Goal: Task Accomplishment & Management: Use online tool/utility

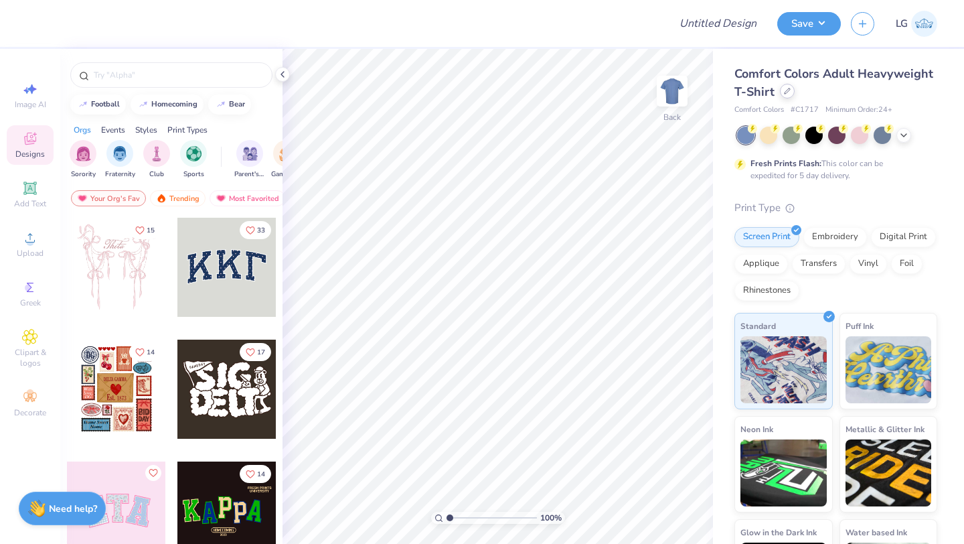
click at [789, 96] on div at bounding box center [787, 91] width 15 height 15
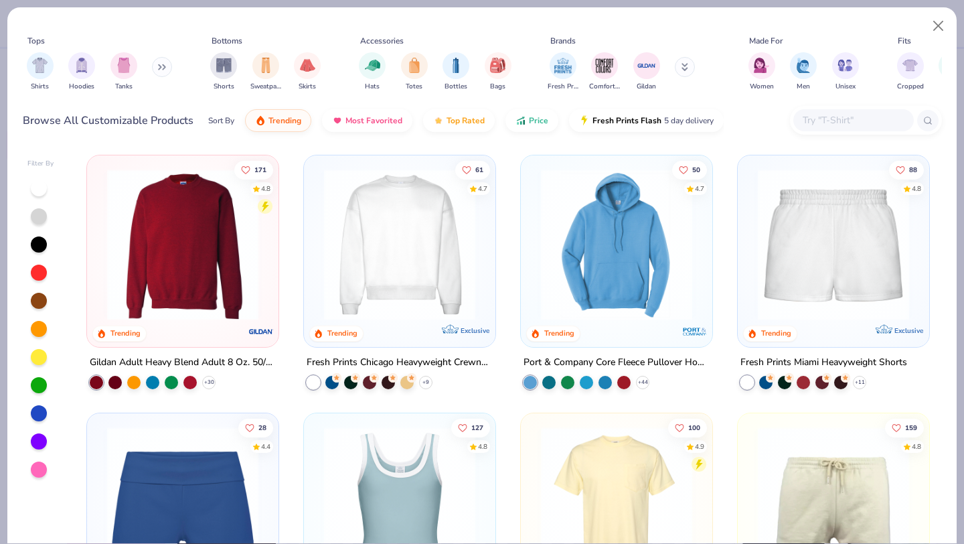
scroll to position [799, 0]
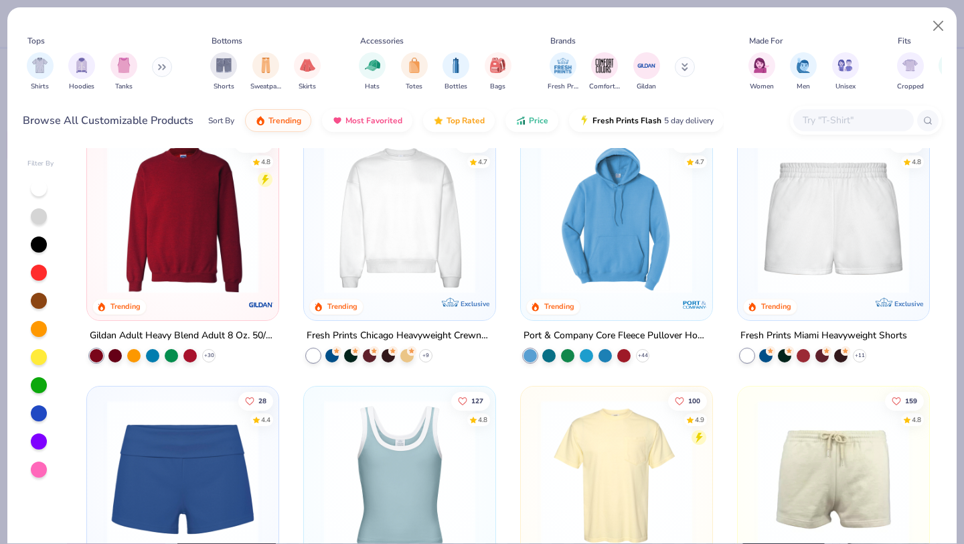
click at [204, 253] on img at bounding box center [182, 217] width 165 height 151
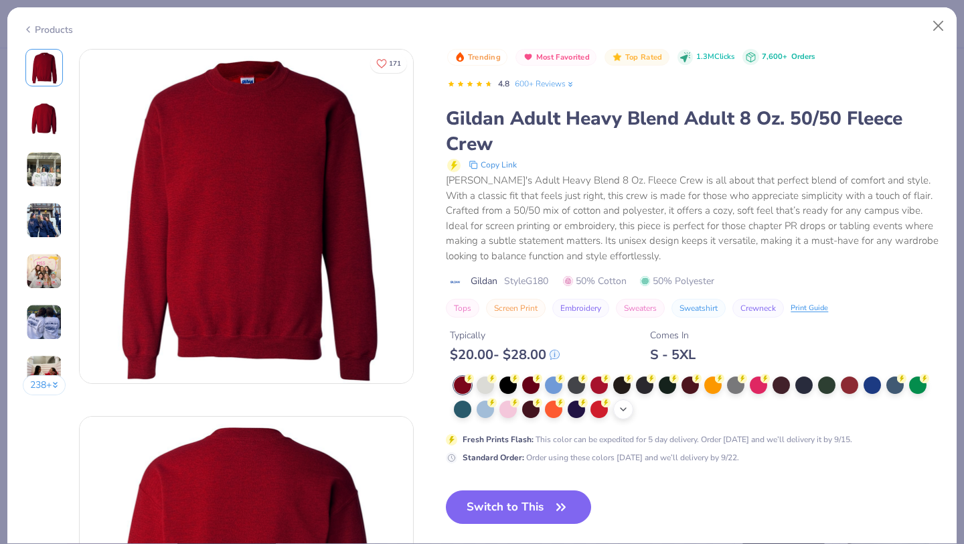
click at [621, 414] on icon at bounding box center [623, 409] width 11 height 11
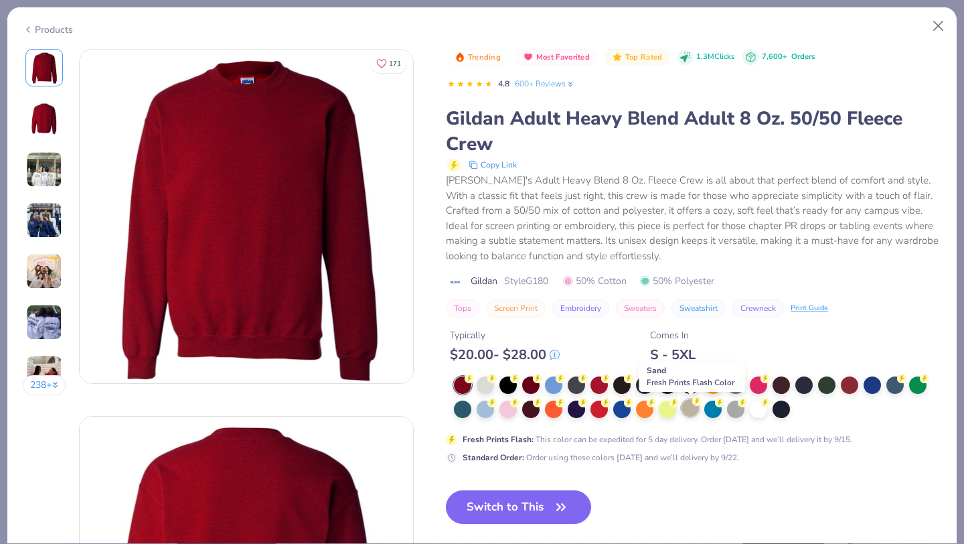
click at [693, 408] on div at bounding box center [690, 407] width 17 height 17
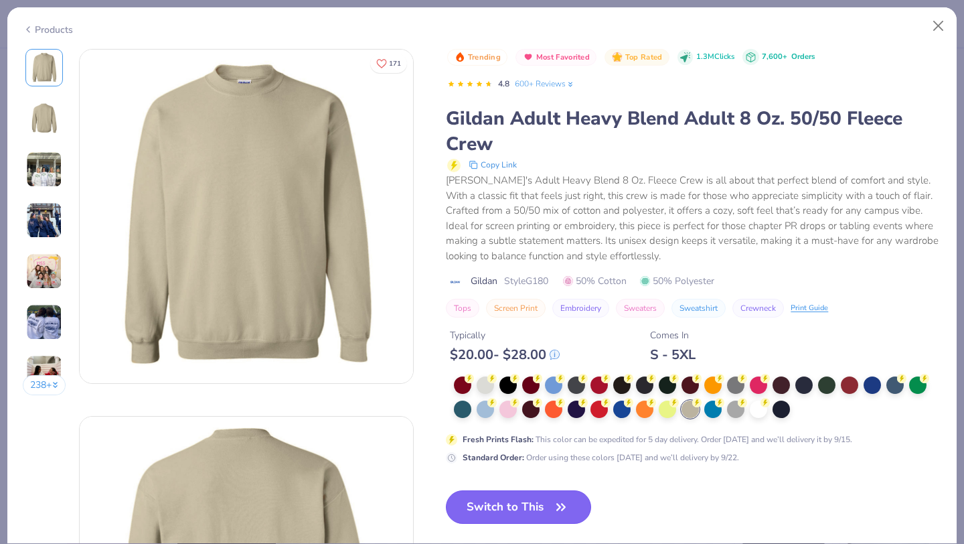
click at [535, 510] on button "Switch to This" at bounding box center [518, 506] width 145 height 33
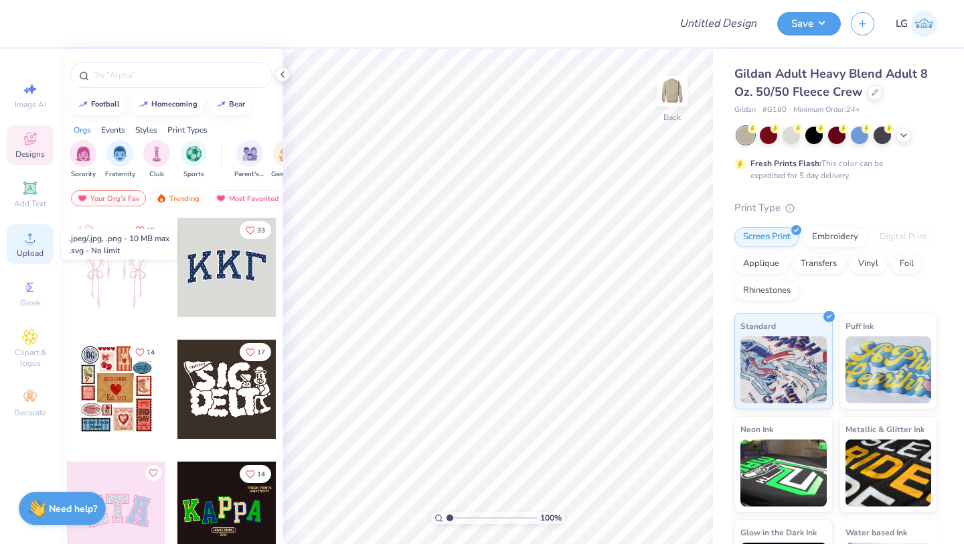
click at [37, 251] on span "Upload" at bounding box center [30, 253] width 27 height 11
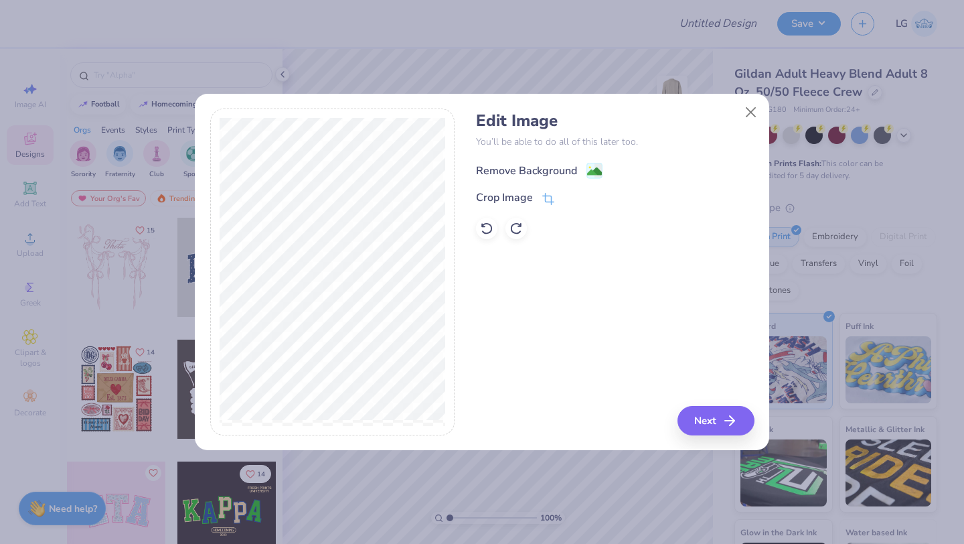
click at [534, 172] on div "Remove Background" at bounding box center [526, 171] width 101 height 16
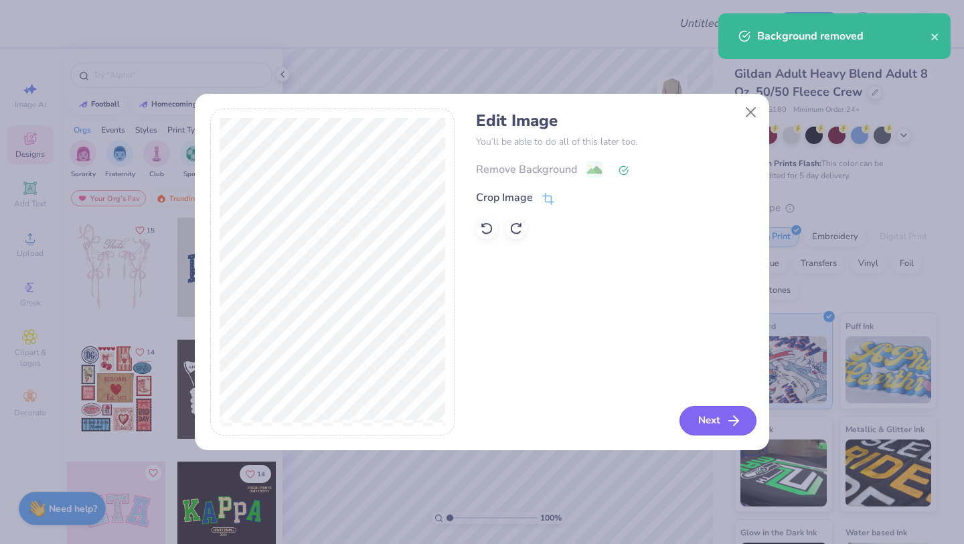
click at [714, 422] on button "Next" at bounding box center [718, 420] width 77 height 29
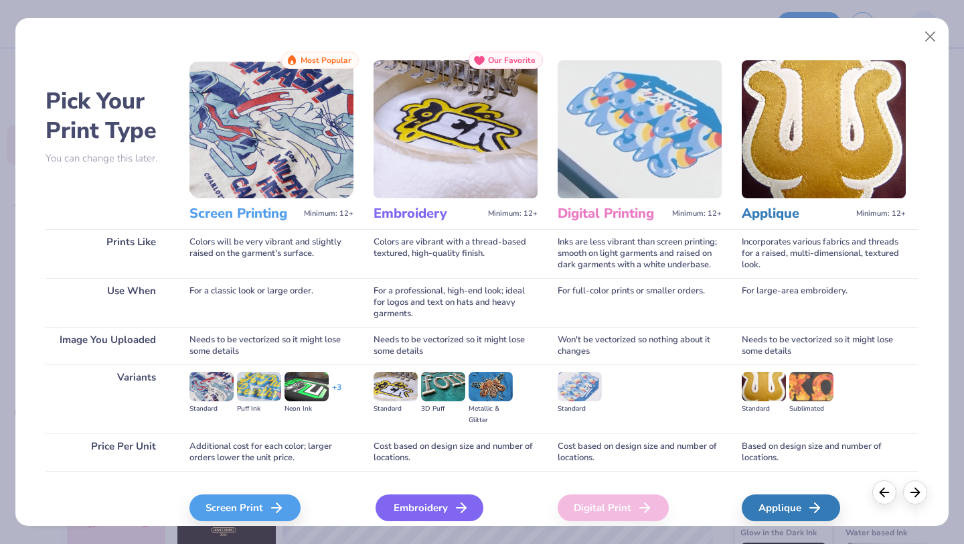
click at [408, 514] on div "Embroidery" at bounding box center [430, 507] width 108 height 27
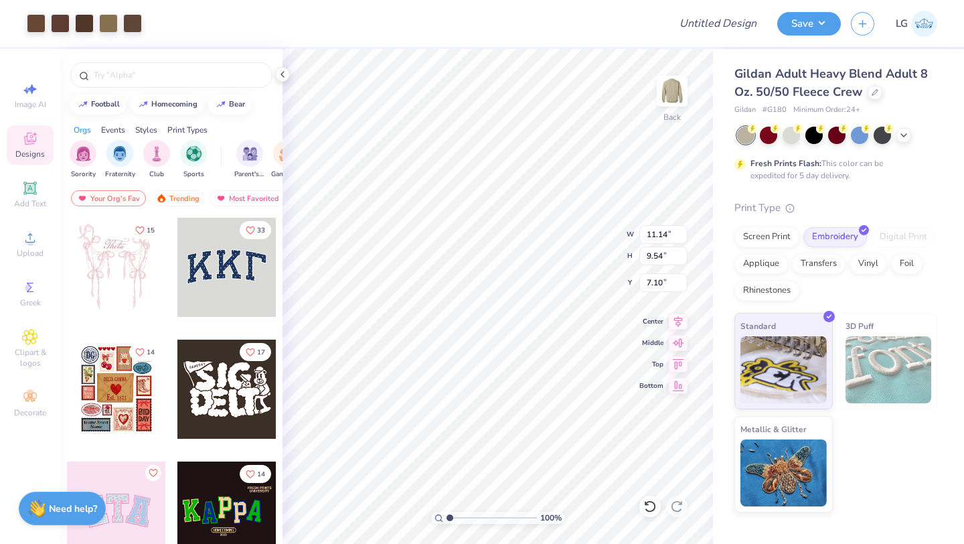
type input "11.64"
type input "10.55"
type input "6.48"
type input "11.13"
type input "9.31"
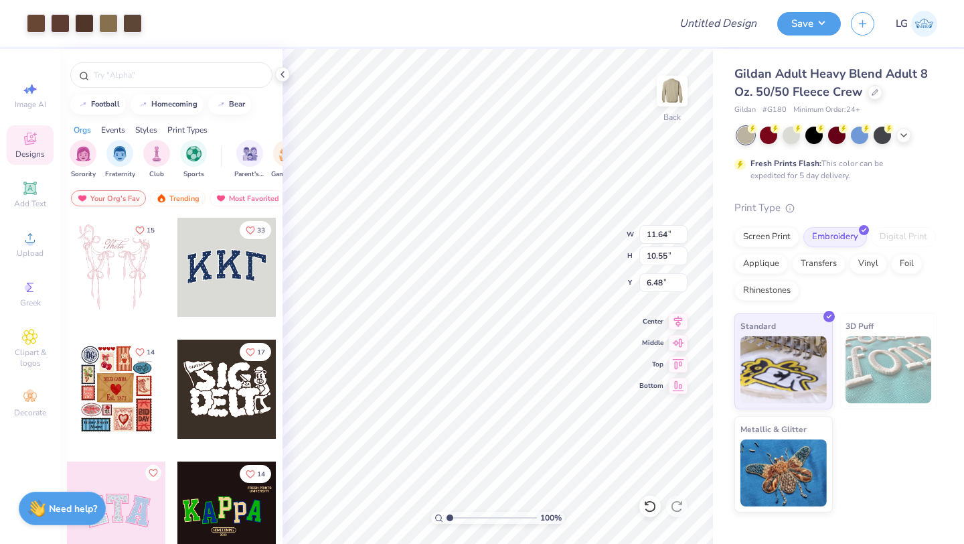
type input "7.17"
click at [33, 18] on div at bounding box center [36, 22] width 19 height 19
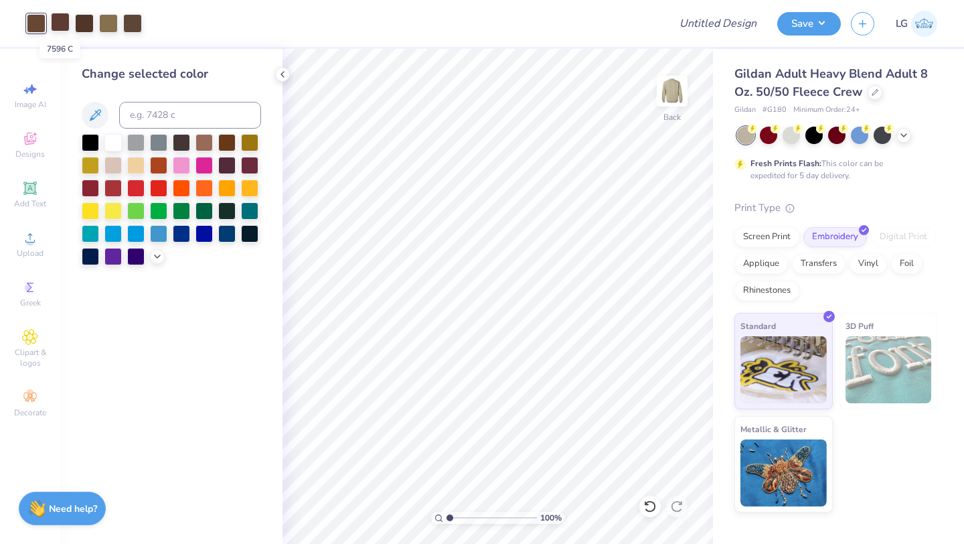
click at [54, 21] on div at bounding box center [60, 22] width 19 height 19
click at [31, 23] on div at bounding box center [36, 22] width 19 height 19
click at [150, 119] on input at bounding box center [190, 115] width 142 height 27
type input "7596"
click at [64, 26] on div at bounding box center [60, 22] width 19 height 19
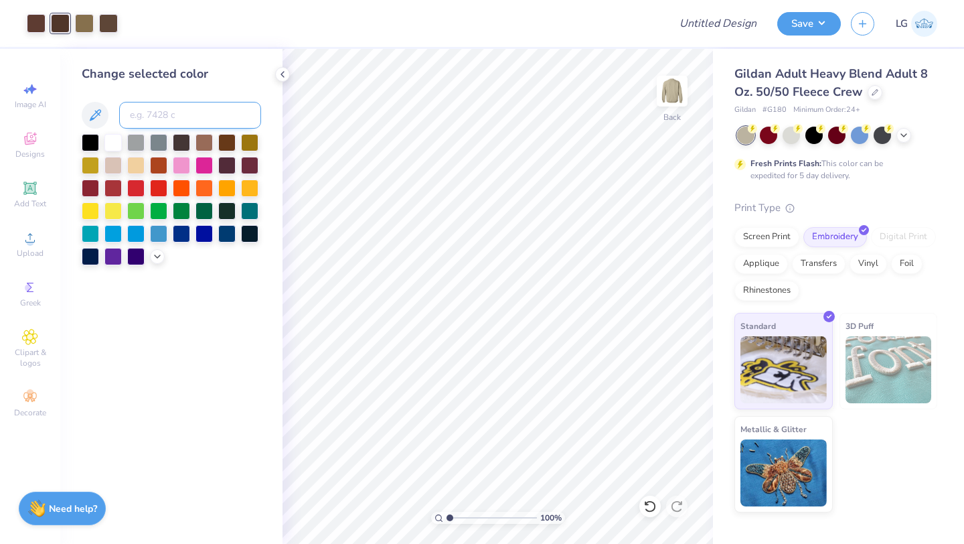
click at [152, 109] on input at bounding box center [190, 115] width 142 height 27
type input "7596"
click at [60, 22] on div at bounding box center [60, 22] width 19 height 19
click at [168, 121] on input at bounding box center [190, 115] width 142 height 27
type input "7596"
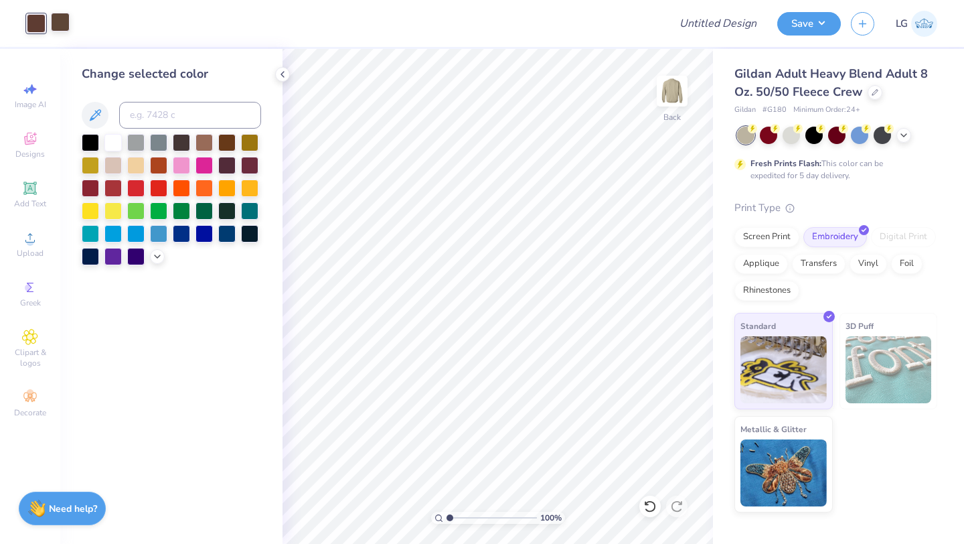
click at [63, 22] on div at bounding box center [60, 22] width 19 height 19
click at [182, 118] on input at bounding box center [190, 115] width 142 height 27
type input "7596"
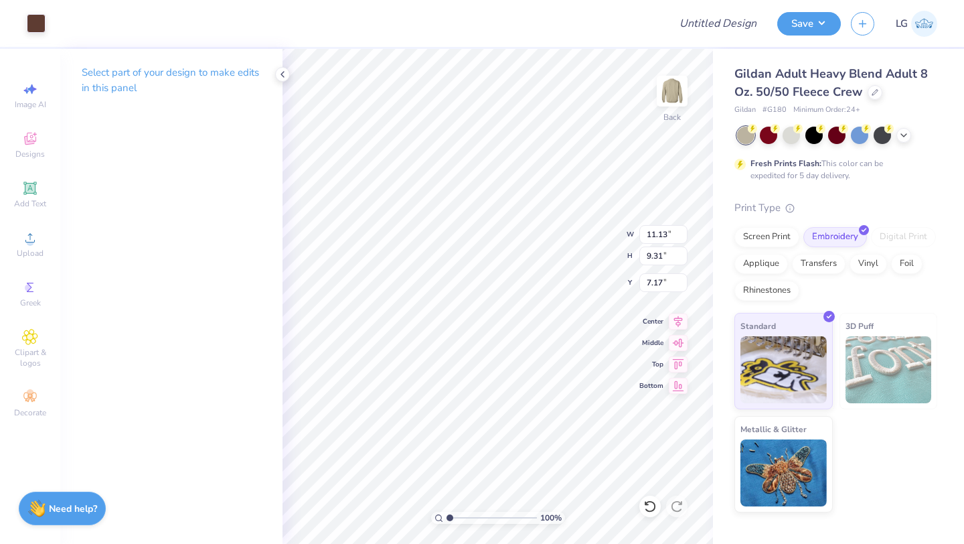
type input "11.02"
type input "9.22"
type input "7.27"
type input "10.69"
type input "8.94"
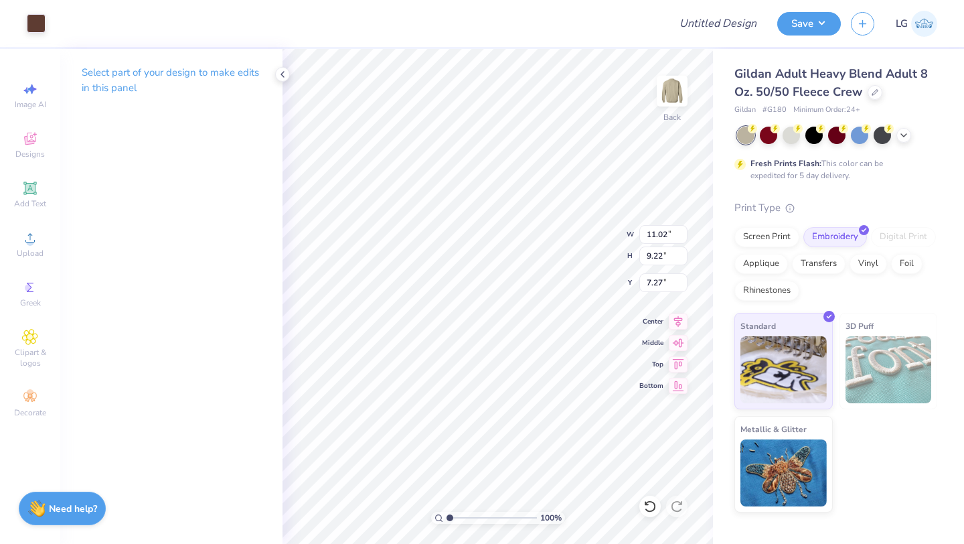
type input "7.56"
type input "4.67"
type input "3.91"
type input "3.00"
click at [794, 15] on button "Save" at bounding box center [809, 21] width 64 height 23
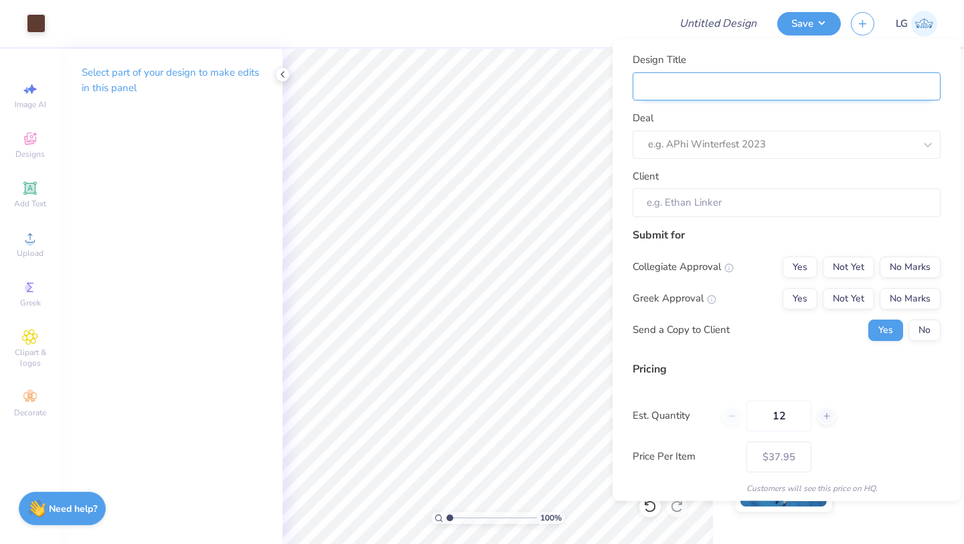
click at [829, 84] on input "Design Title" at bounding box center [787, 86] width 308 height 29
click at [542, 31] on div at bounding box center [357, 23] width 603 height 47
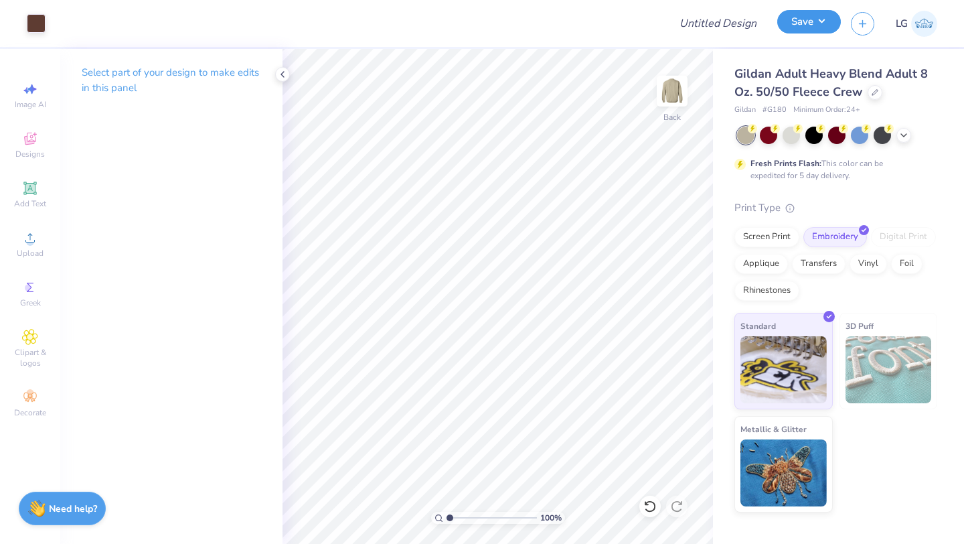
click at [799, 22] on button "Save" at bounding box center [809, 21] width 64 height 23
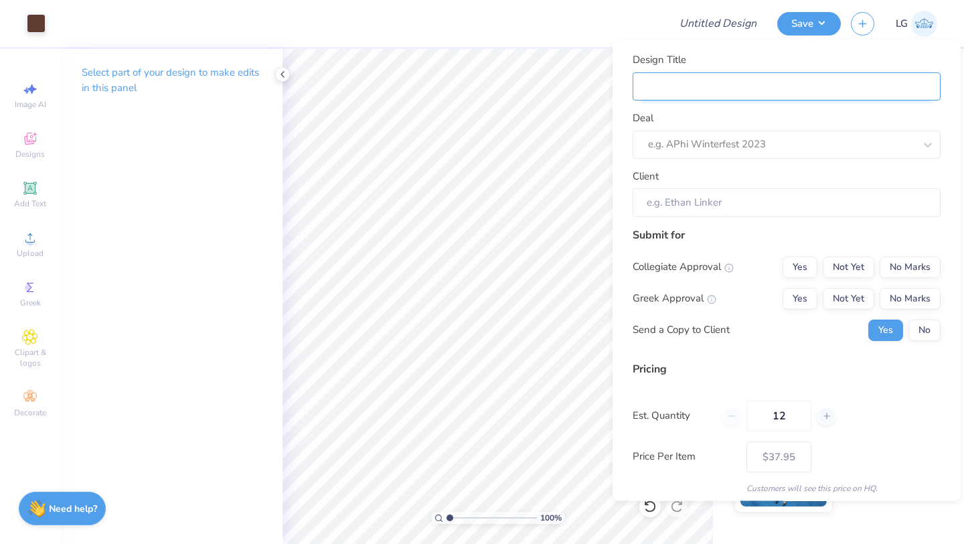
click at [842, 88] on input "Design Title" at bounding box center [787, 86] width 308 height 29
type input "C"
type input "Cr"
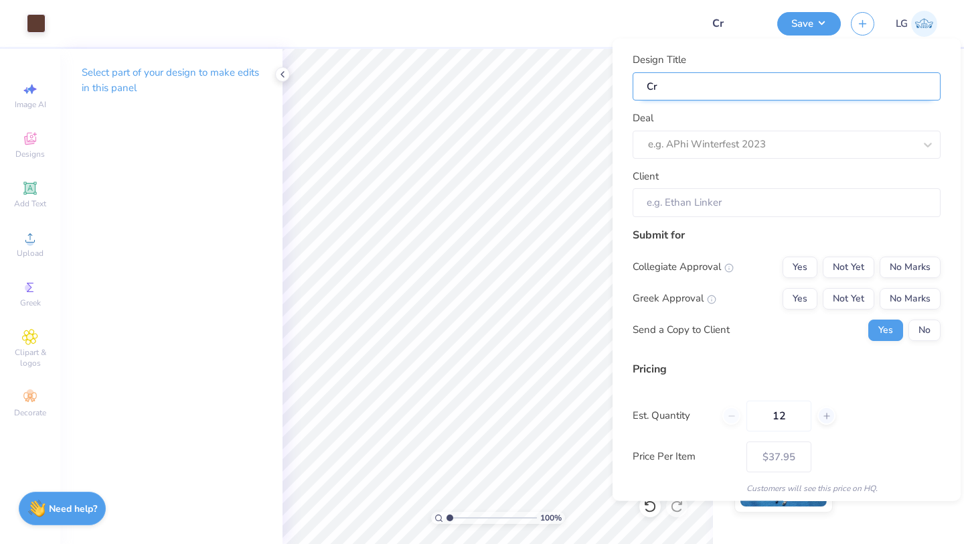
type input "Cre"
type input "Crew"
type input "Crewn"
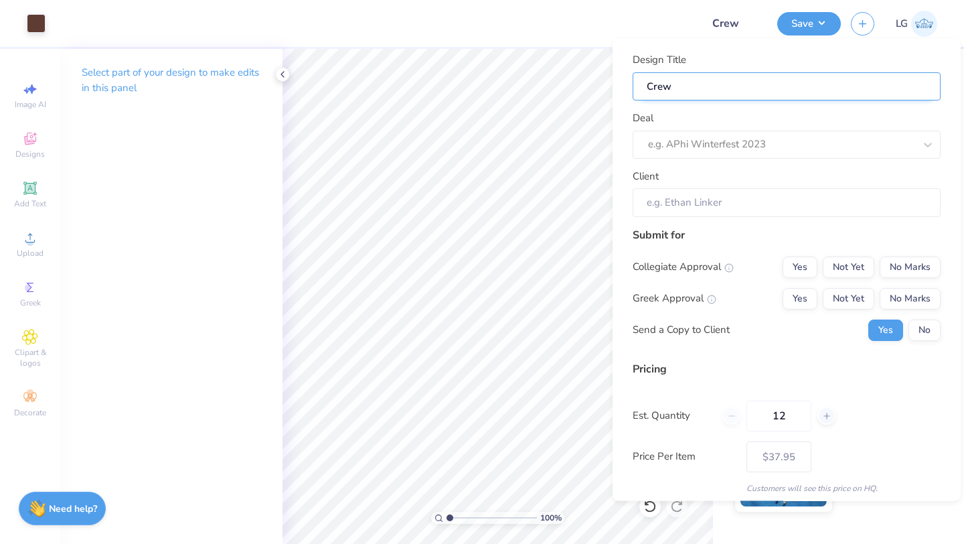
type input "Crewn"
type input "Crewne"
type input "Crewnec"
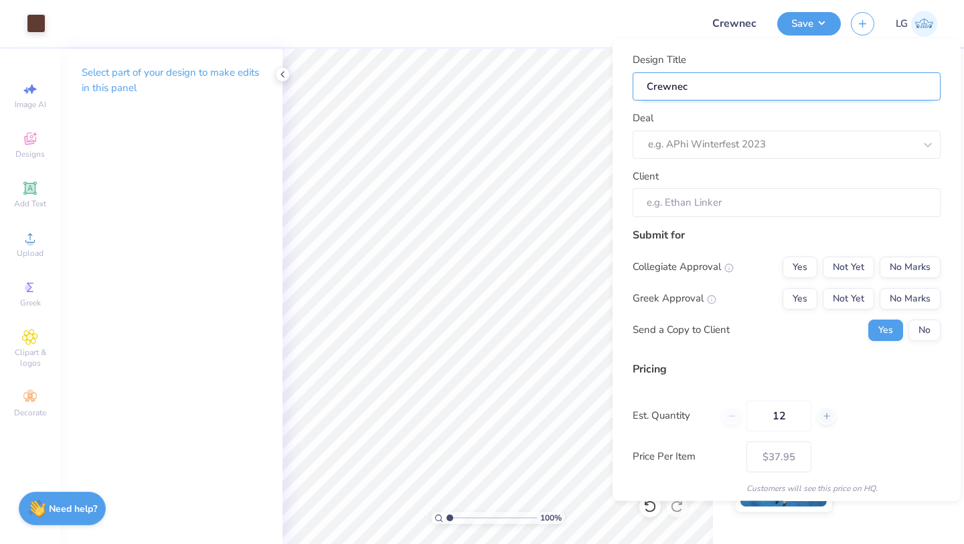
type input "Crewneck"
type input "Crewnecks"
type input "Crewneck"
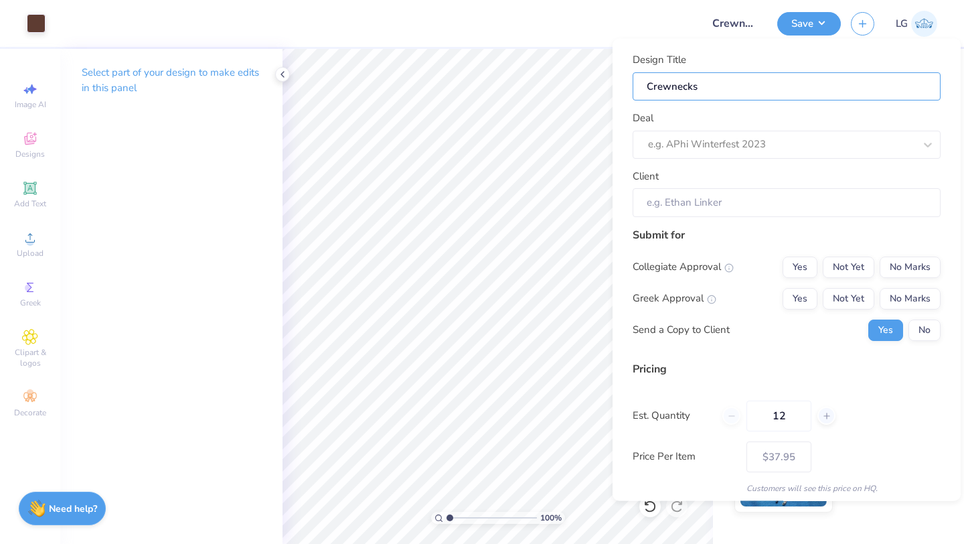
type input "Crewneck"
type input "Crewneck S"
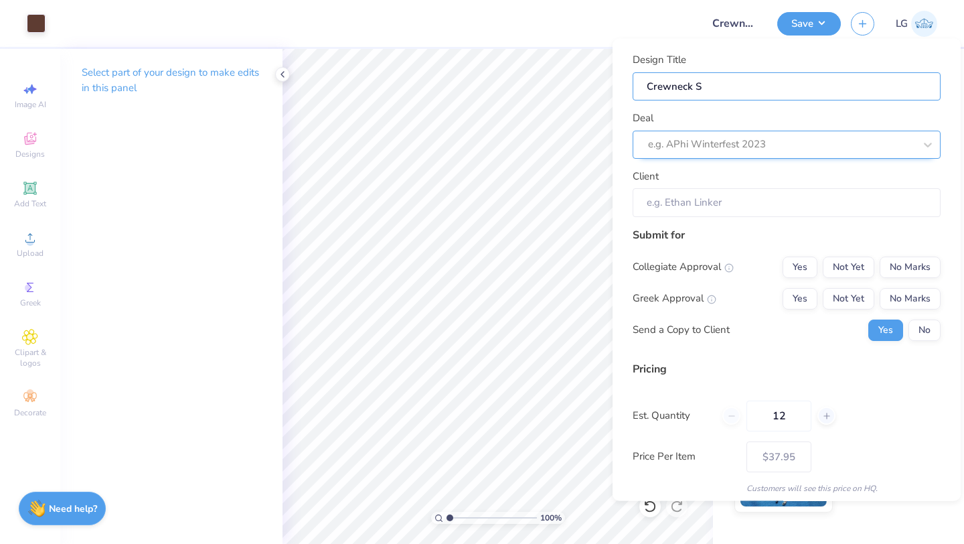
type input "Crewneck Sw"
type input "Crewneck Swe"
type input "Crewneck Swea"
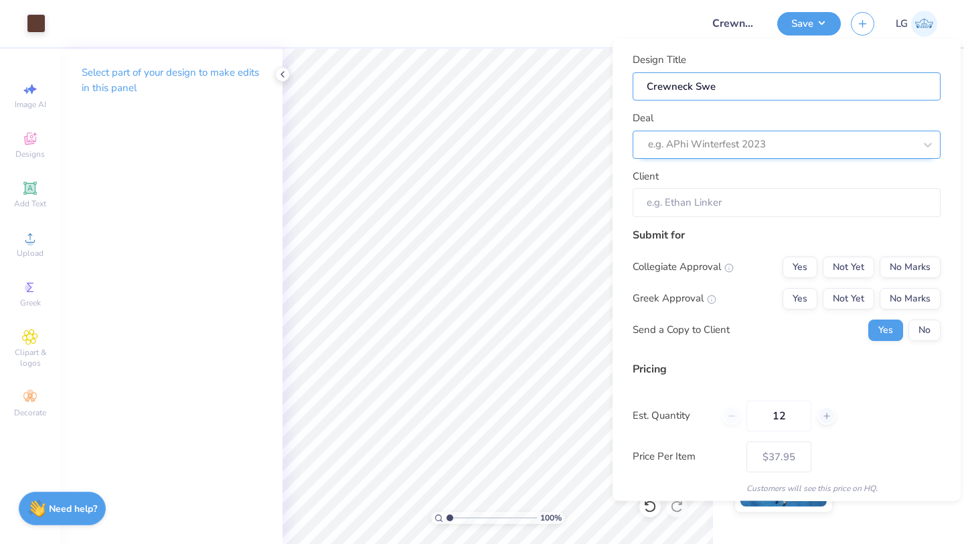
type input "Crewneck Swea"
type input "Crewneck Sweat"
type input "Crewneck Sweate"
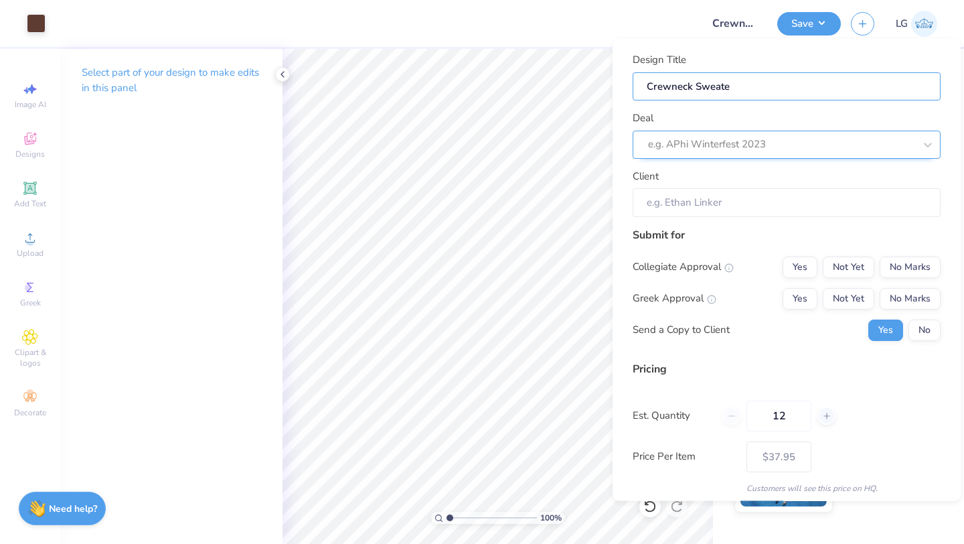
type input "Crewneck Sweater"
type input "Crewneck Sweaters"
click at [700, 143] on div at bounding box center [781, 144] width 266 height 18
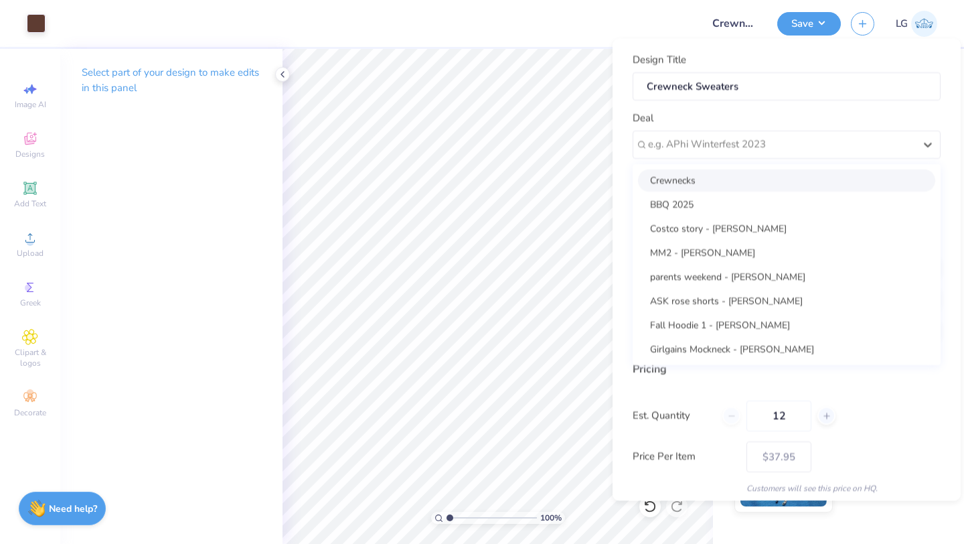
click at [695, 177] on div "Crewnecks" at bounding box center [786, 180] width 297 height 22
type input "Veronica Sanchez"
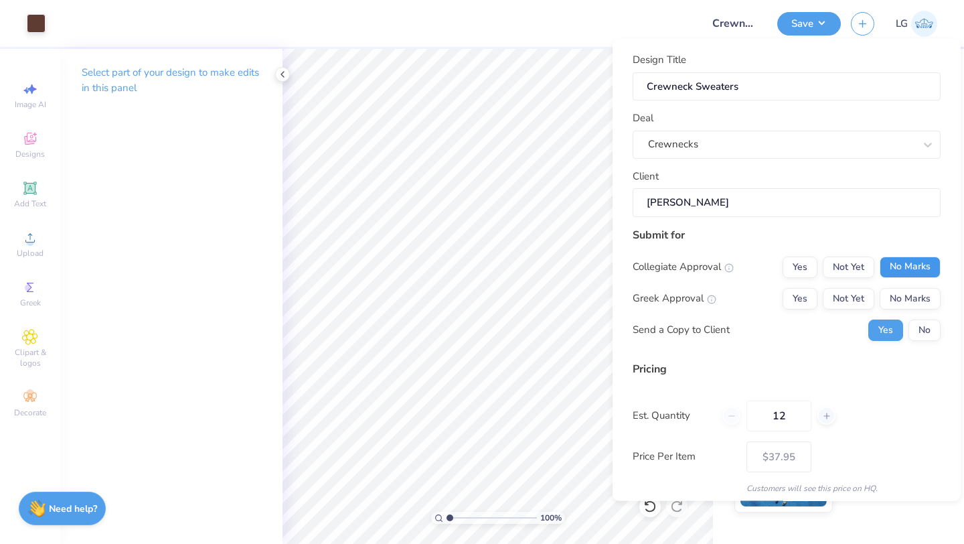
click at [913, 271] on button "No Marks" at bounding box center [910, 266] width 61 height 21
click at [913, 295] on button "No Marks" at bounding box center [910, 297] width 61 height 21
click at [929, 327] on button "No" at bounding box center [925, 329] width 32 height 21
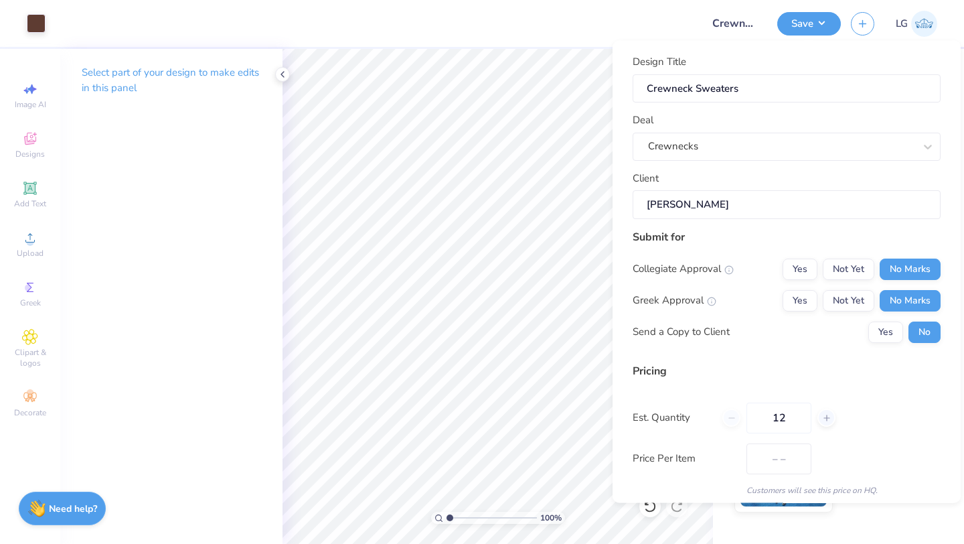
type input "$37.95"
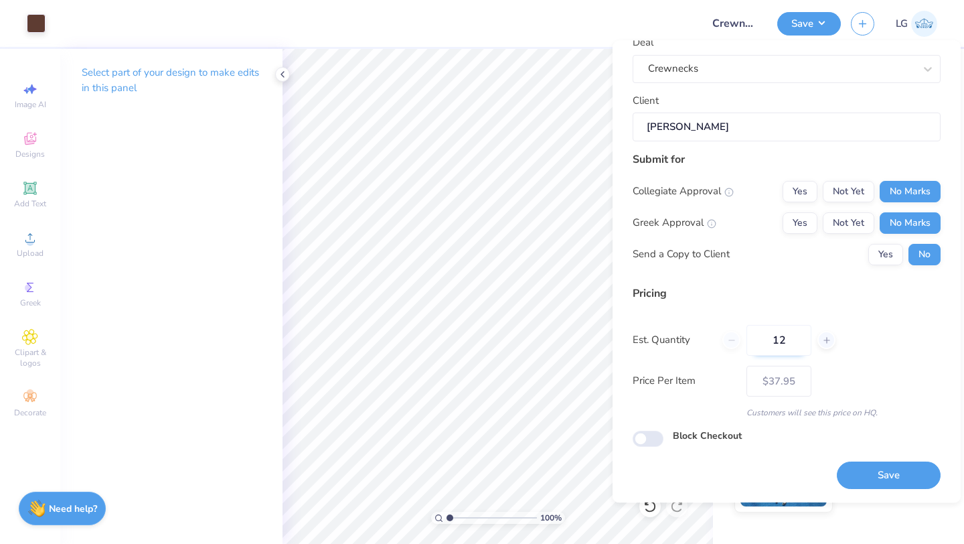
click at [801, 344] on input "12" at bounding box center [779, 340] width 65 height 31
type input "1"
type input "093"
type input "$24.94"
type input "093"
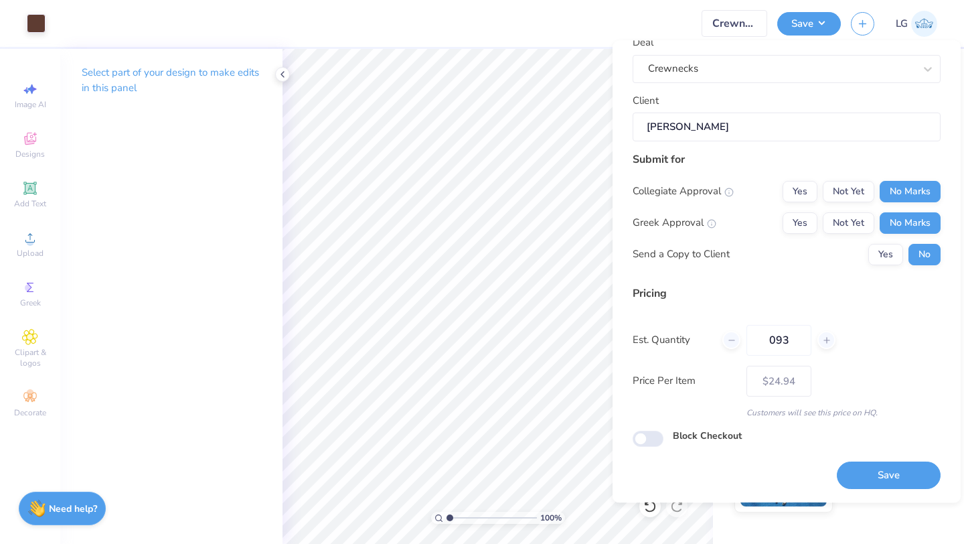
type input "2.17"
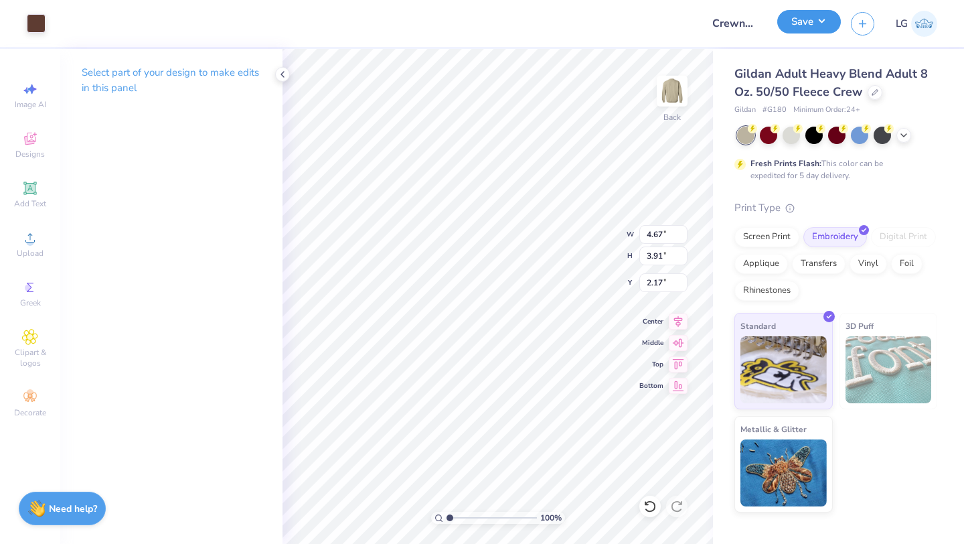
click at [805, 21] on button "Save" at bounding box center [809, 21] width 64 height 23
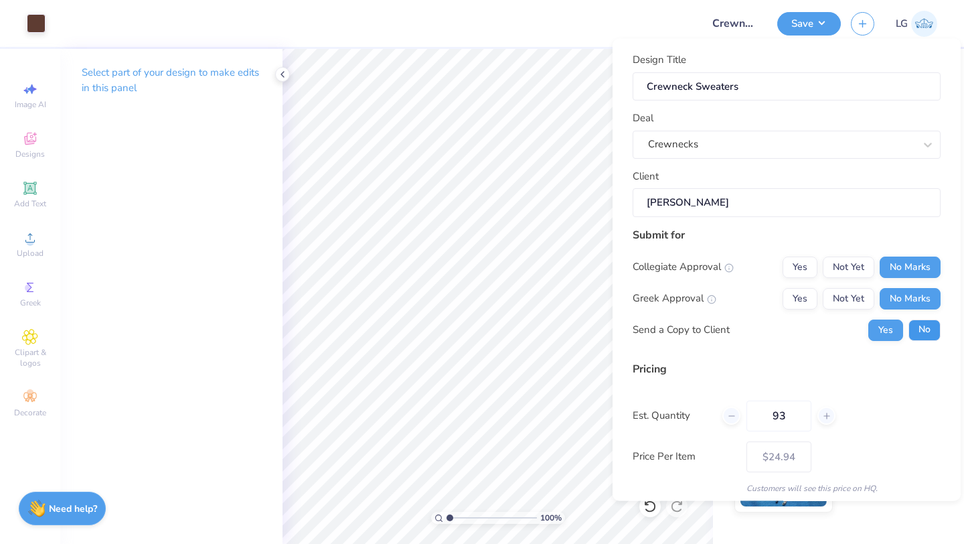
click at [919, 329] on button "No" at bounding box center [925, 329] width 32 height 21
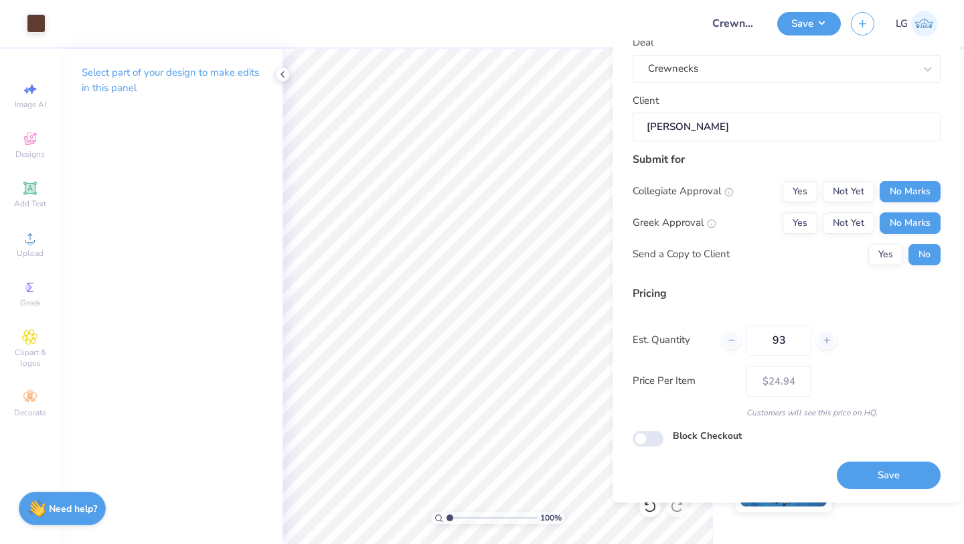
click at [872, 465] on button "Save" at bounding box center [889, 475] width 104 height 27
type input "$24.94"
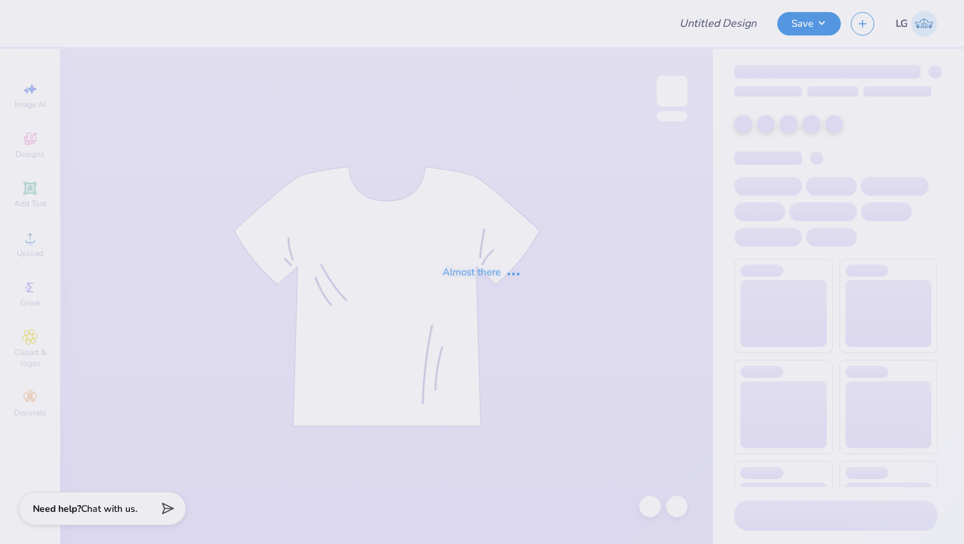
type input "Crewneck Sweaters"
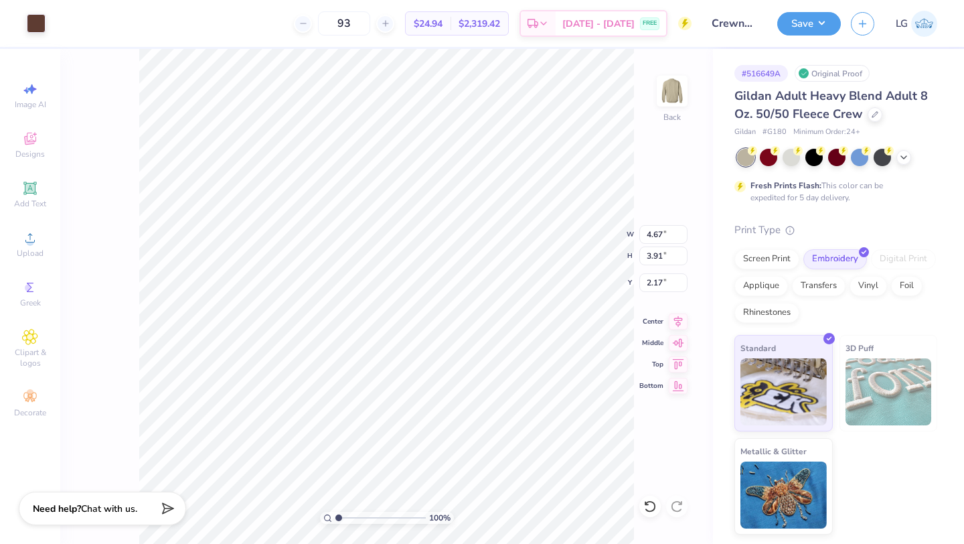
type input "5.26"
type input "4.40"
type input "2.18"
type input "2.44"
type input "6.00"
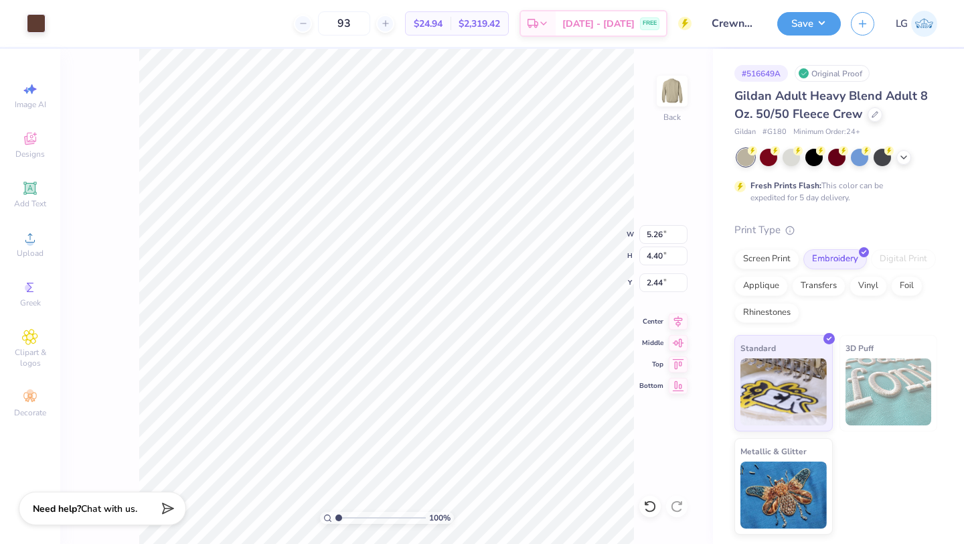
type input "5.02"
type input "5.97"
type input "5.00"
click at [798, 19] on button "Save" at bounding box center [809, 21] width 64 height 23
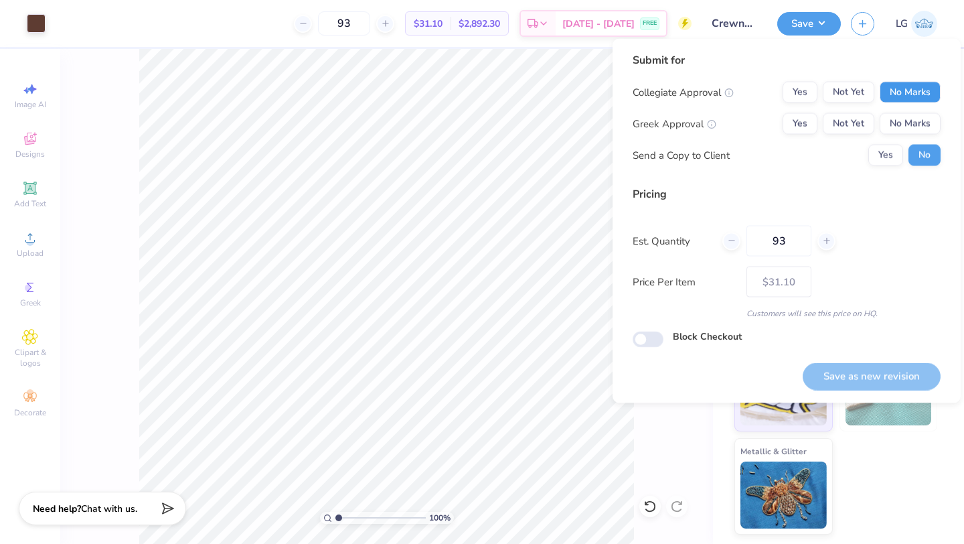
click at [911, 86] on button "No Marks" at bounding box center [910, 92] width 61 height 21
click at [912, 125] on button "No Marks" at bounding box center [910, 123] width 61 height 21
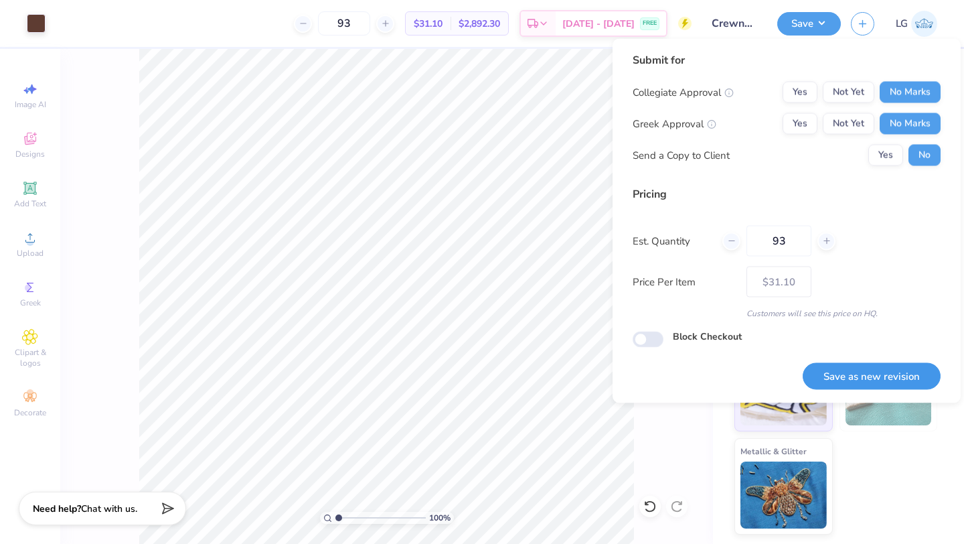
click at [861, 368] on button "Save as new revision" at bounding box center [872, 375] width 138 height 27
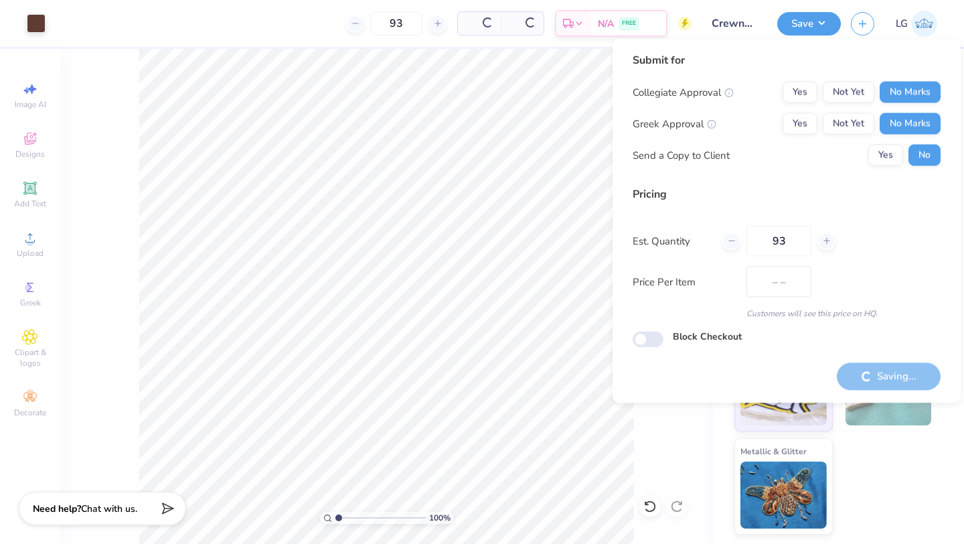
type input "$31.10"
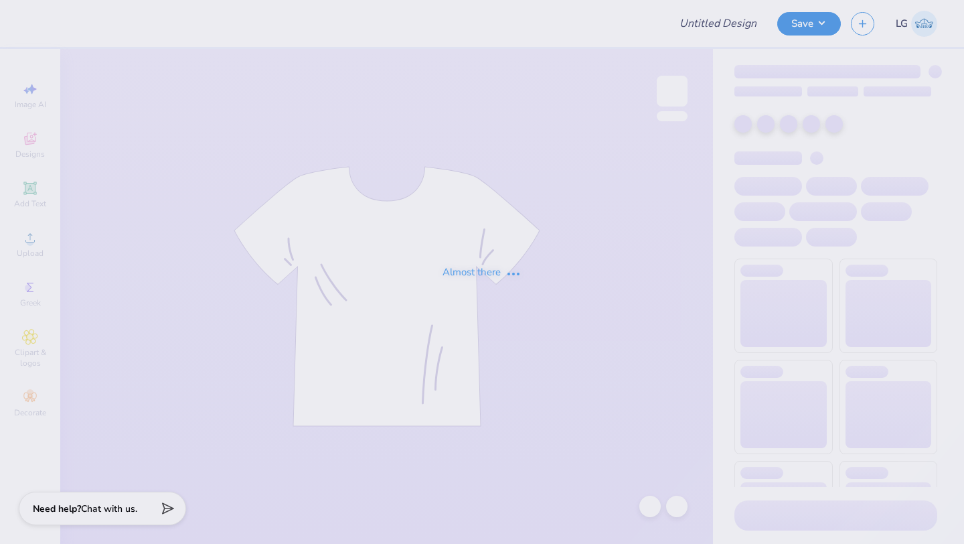
type input "2025 Hoodie"
type input "24"
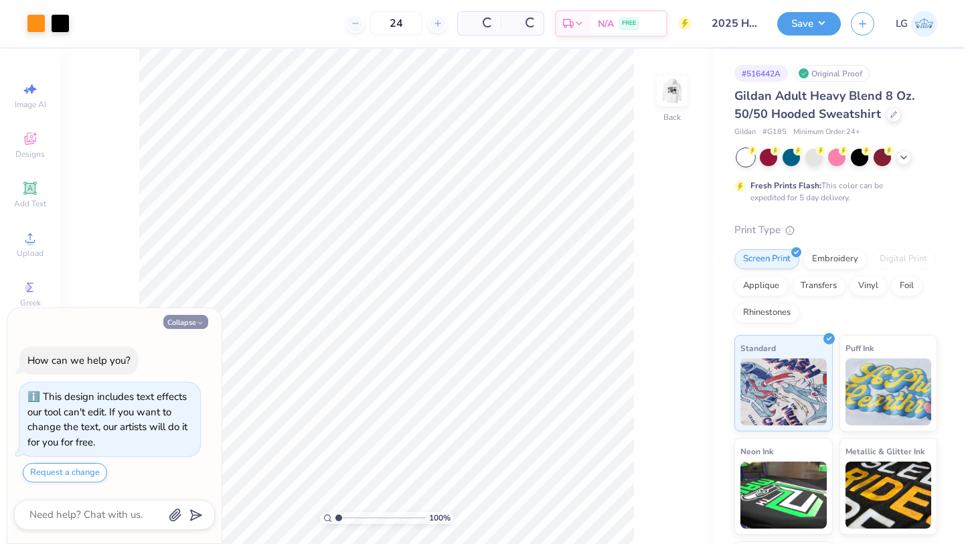
click at [196, 323] on icon "button" at bounding box center [200, 323] width 8 height 8
type textarea "x"
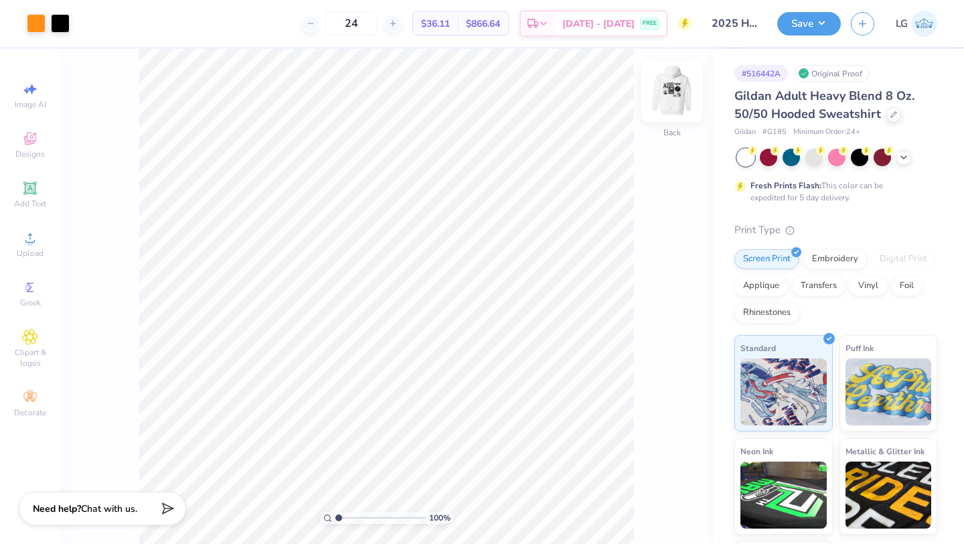
click at [669, 96] on img at bounding box center [672, 91] width 54 height 54
click at [33, 23] on div at bounding box center [36, 22] width 19 height 19
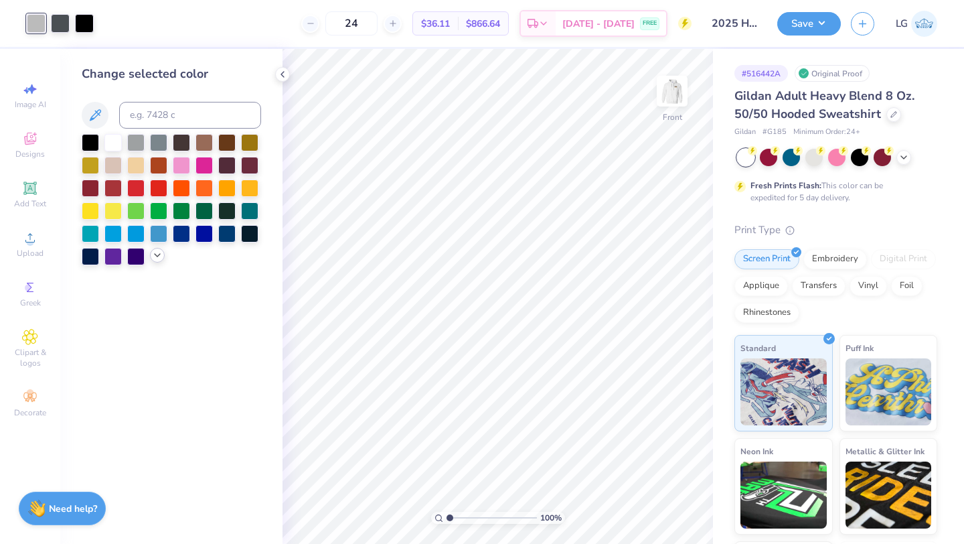
click at [154, 249] on div at bounding box center [157, 255] width 15 height 15
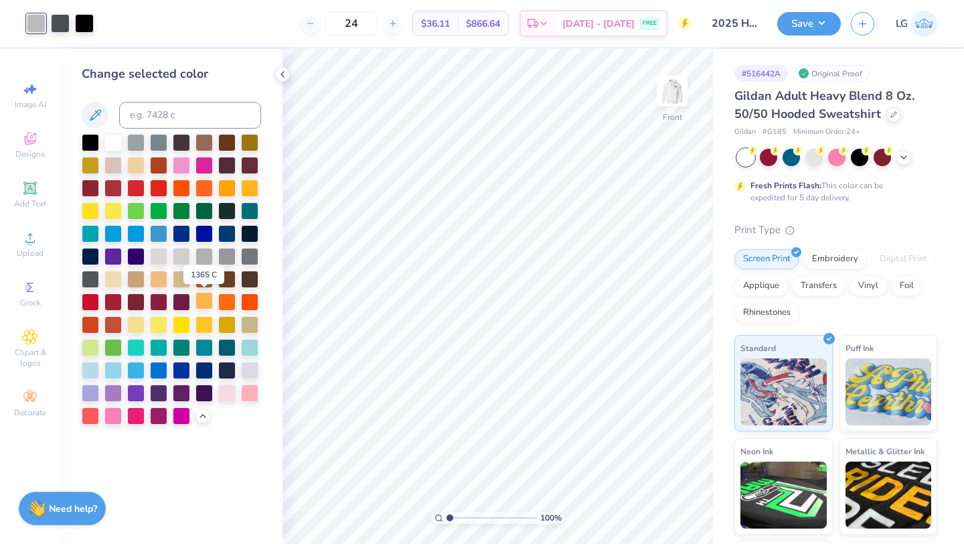
click at [205, 301] on div at bounding box center [204, 300] width 17 height 17
click at [64, 23] on div at bounding box center [60, 22] width 19 height 19
click at [225, 300] on div at bounding box center [226, 300] width 17 height 17
click at [84, 21] on div at bounding box center [84, 22] width 19 height 19
click at [258, 297] on div at bounding box center [249, 300] width 17 height 17
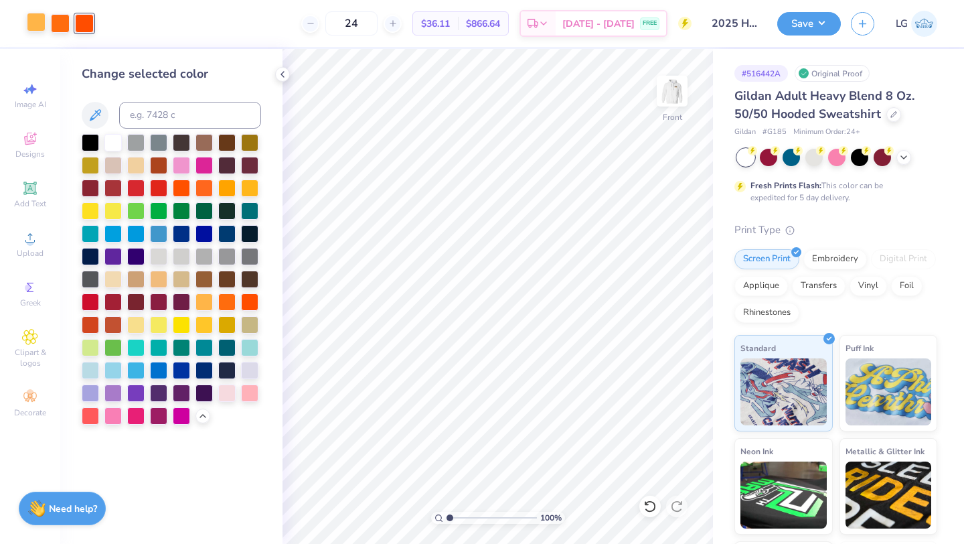
click at [35, 28] on div at bounding box center [36, 22] width 19 height 19
click at [90, 413] on div at bounding box center [90, 414] width 17 height 17
click at [57, 21] on div at bounding box center [60, 22] width 19 height 19
click at [180, 183] on div at bounding box center [181, 186] width 17 height 17
click at [84, 24] on div at bounding box center [84, 22] width 19 height 19
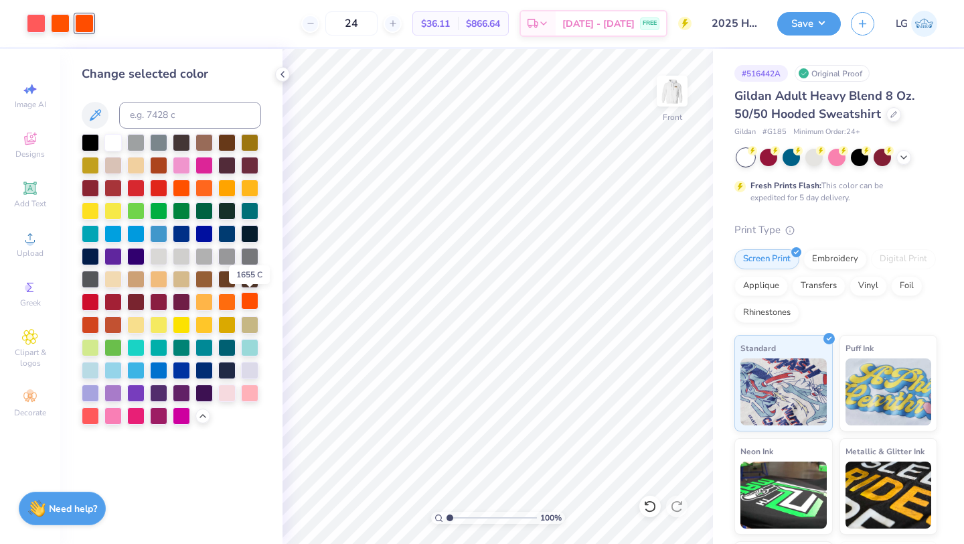
click at [249, 305] on div at bounding box center [249, 300] width 17 height 17
click at [38, 27] on div at bounding box center [36, 22] width 19 height 19
click at [206, 307] on div at bounding box center [204, 300] width 17 height 17
click at [62, 21] on div at bounding box center [60, 22] width 19 height 19
click at [226, 297] on div at bounding box center [226, 300] width 17 height 17
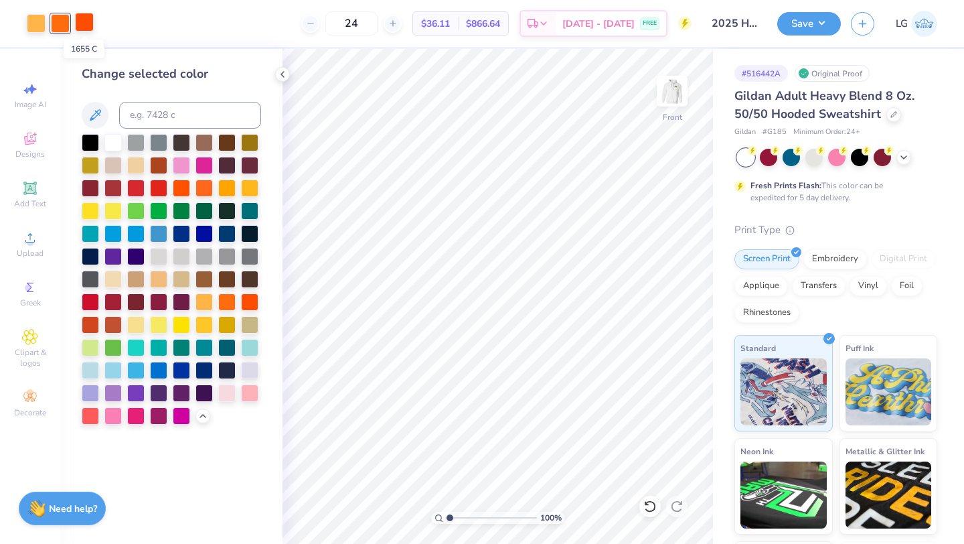
click at [88, 25] on div at bounding box center [84, 22] width 19 height 19
click at [257, 315] on div at bounding box center [249, 323] width 17 height 17
click at [255, 302] on div at bounding box center [249, 301] width 17 height 17
click at [672, 82] on img at bounding box center [672, 91] width 54 height 54
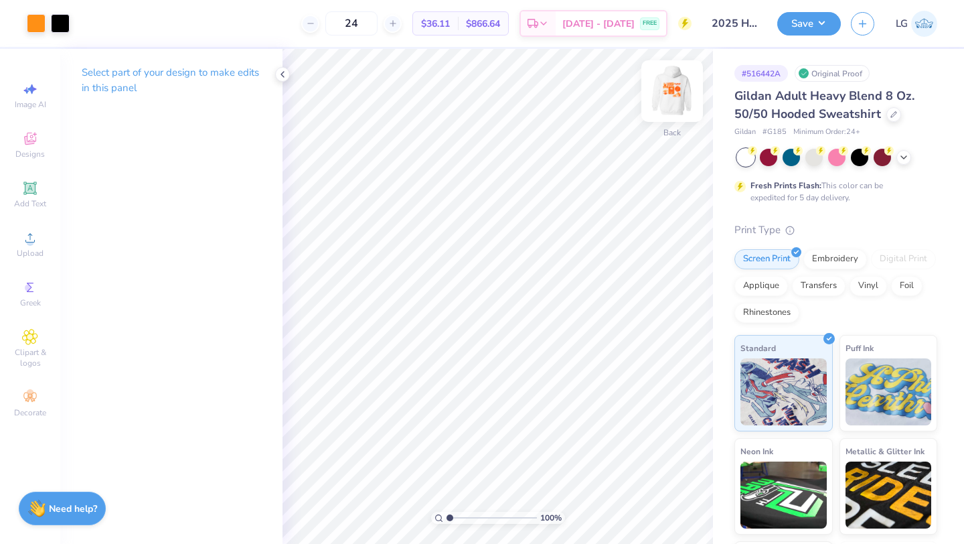
click at [679, 105] on img at bounding box center [672, 91] width 54 height 54
click at [648, 513] on div at bounding box center [649, 505] width 21 height 21
click at [648, 512] on icon at bounding box center [649, 505] width 13 height 13
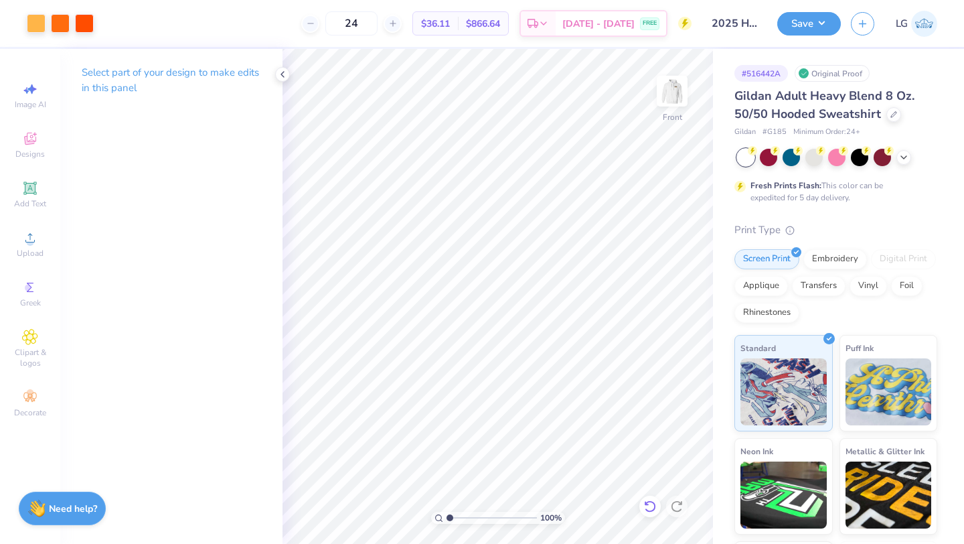
click at [648, 512] on icon at bounding box center [649, 505] width 13 height 13
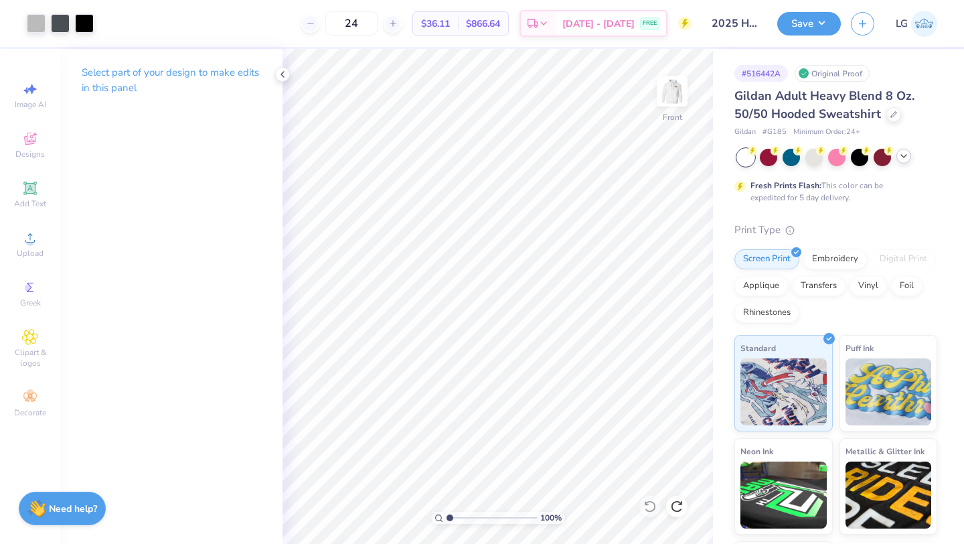
click at [897, 155] on div at bounding box center [904, 156] width 15 height 15
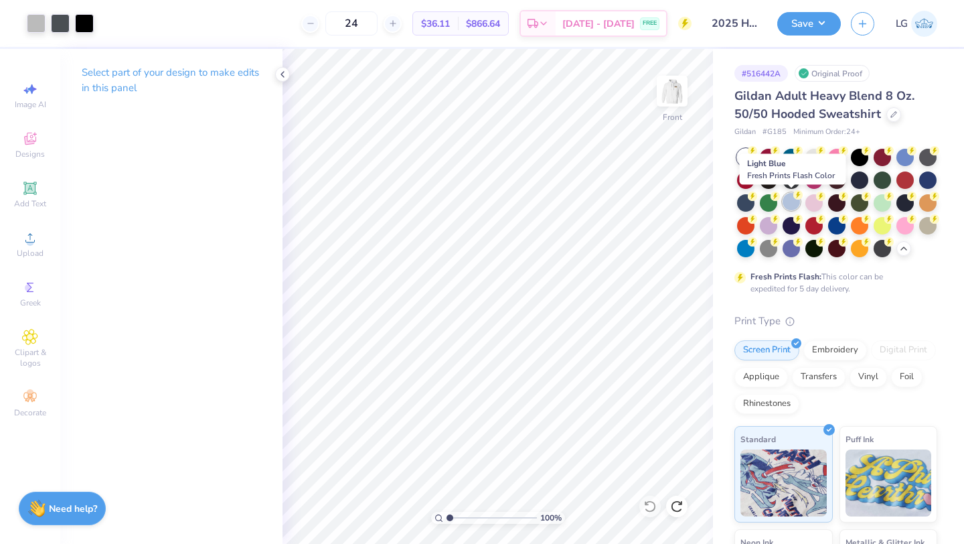
click at [795, 200] on div at bounding box center [791, 201] width 17 height 17
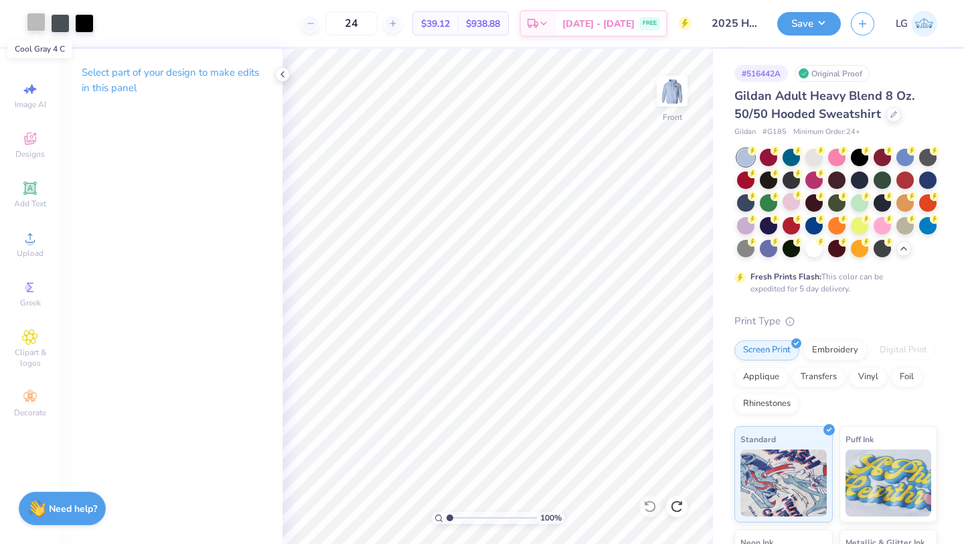
click at [35, 22] on div at bounding box center [36, 22] width 19 height 19
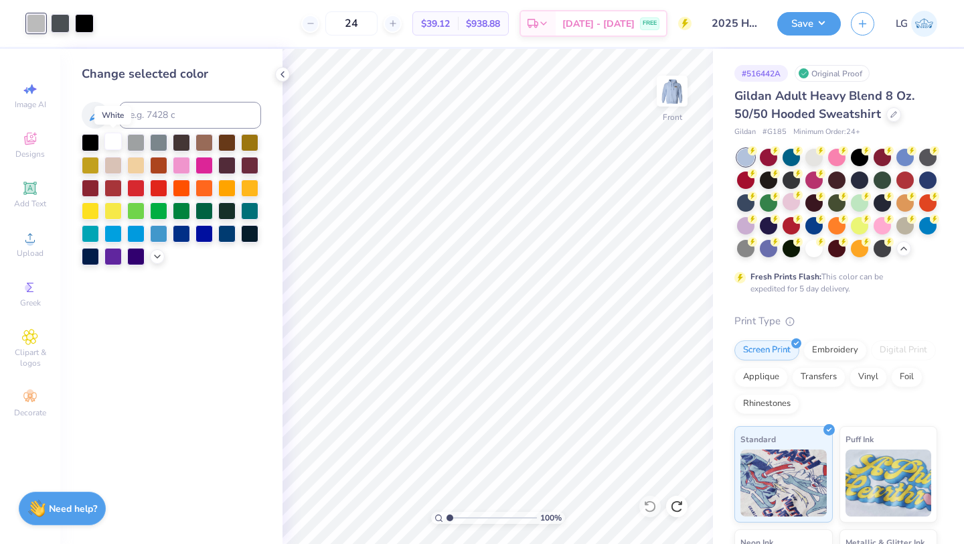
click at [114, 140] on div at bounding box center [112, 141] width 17 height 17
click at [64, 29] on div at bounding box center [60, 22] width 19 height 19
click at [155, 255] on icon at bounding box center [157, 255] width 11 height 11
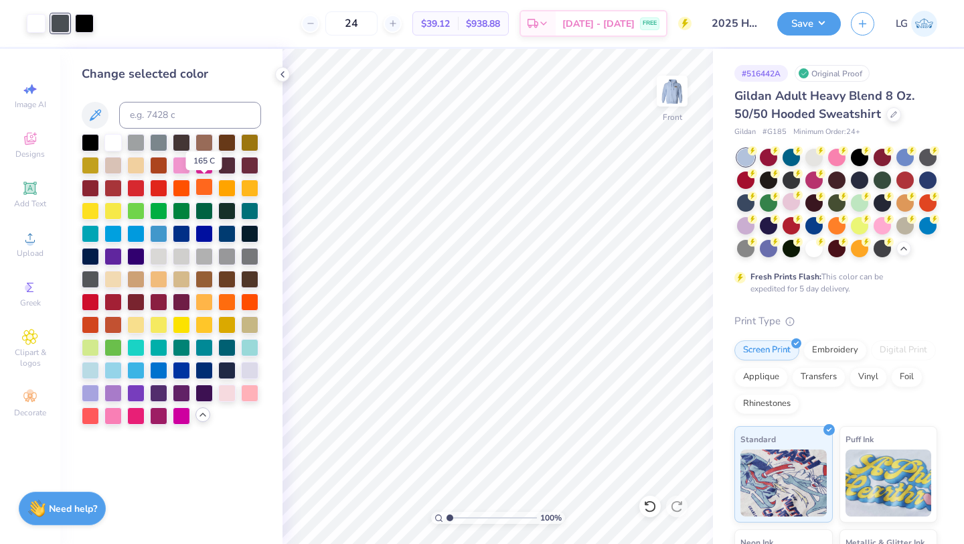
click at [206, 187] on div at bounding box center [204, 186] width 17 height 17
click at [82, 17] on div at bounding box center [84, 22] width 19 height 19
click at [246, 297] on div at bounding box center [249, 300] width 17 height 17
click at [63, 31] on div at bounding box center [60, 22] width 19 height 19
click at [87, 418] on div at bounding box center [90, 414] width 17 height 17
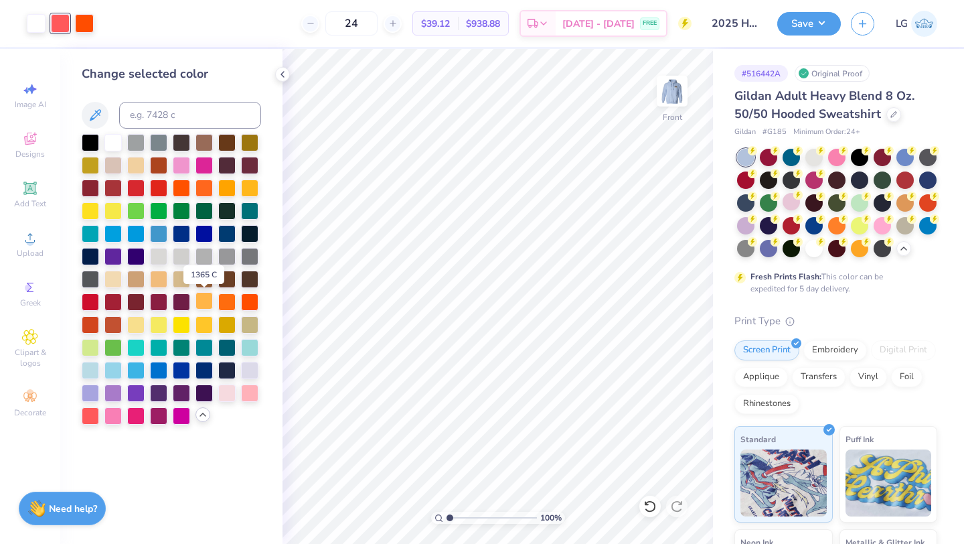
click at [205, 304] on div at bounding box center [204, 300] width 17 height 17
click at [230, 303] on div at bounding box center [226, 300] width 17 height 17
click at [205, 189] on div at bounding box center [204, 186] width 17 height 17
click at [84, 27] on div at bounding box center [84, 22] width 19 height 19
click at [248, 293] on div at bounding box center [249, 300] width 17 height 17
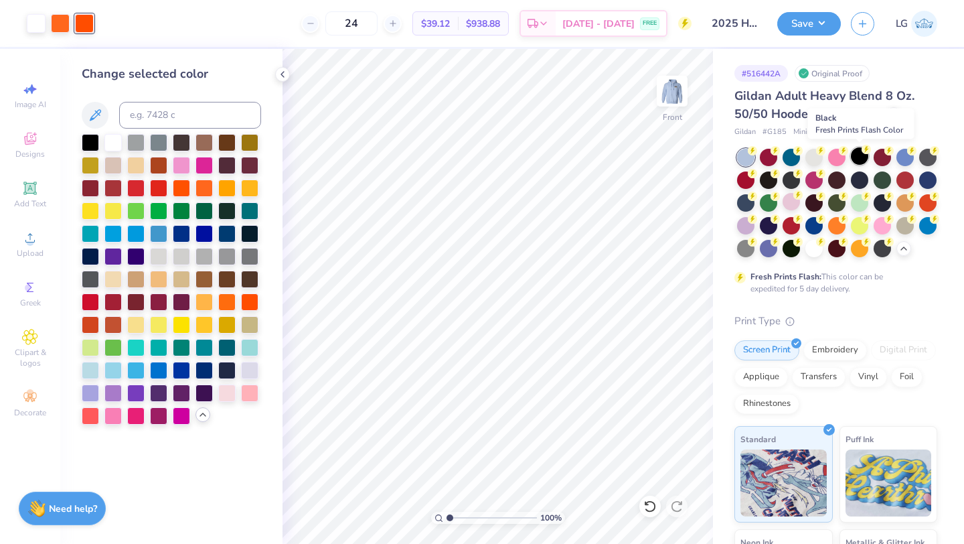
click at [851, 155] on div at bounding box center [859, 155] width 17 height 17
